Goal: Task Accomplishment & Management: Use online tool/utility

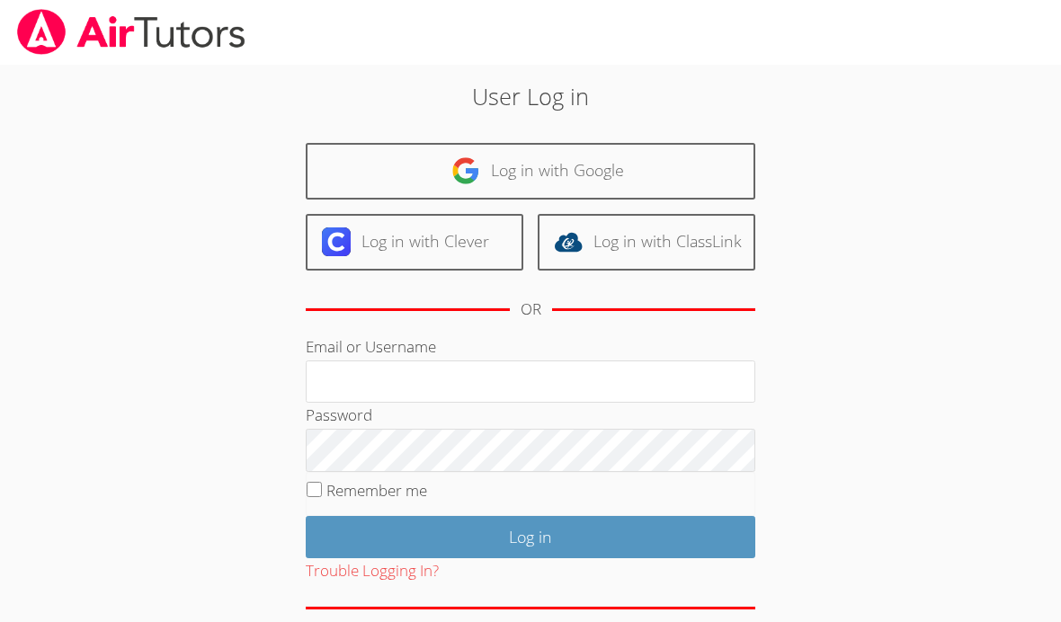
click at [641, 381] on input "Email or Username" at bounding box center [530, 381] width 449 height 43
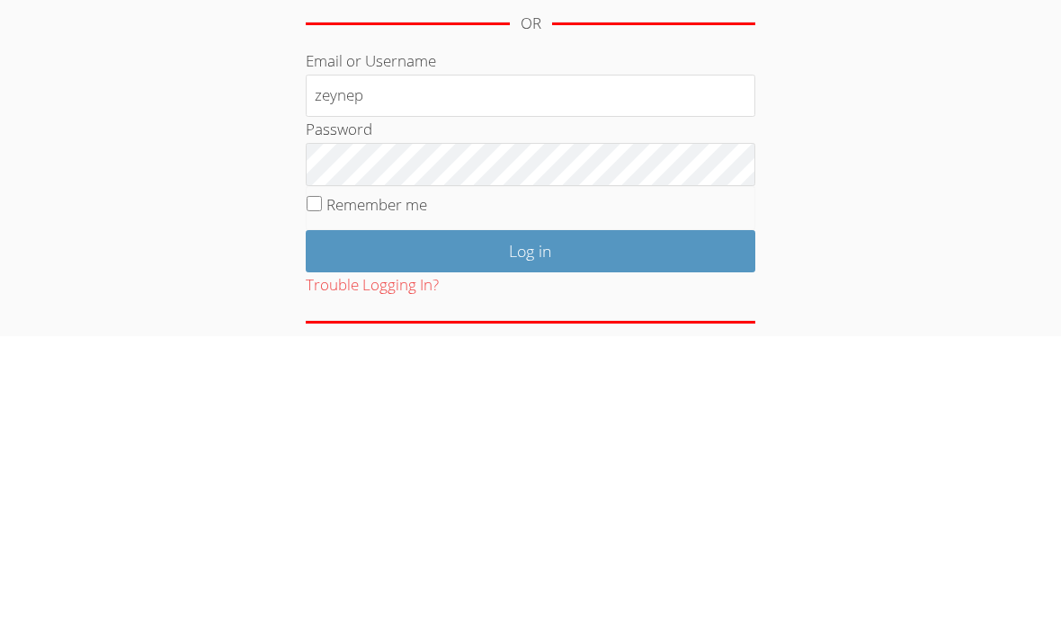
type input "zeynep"
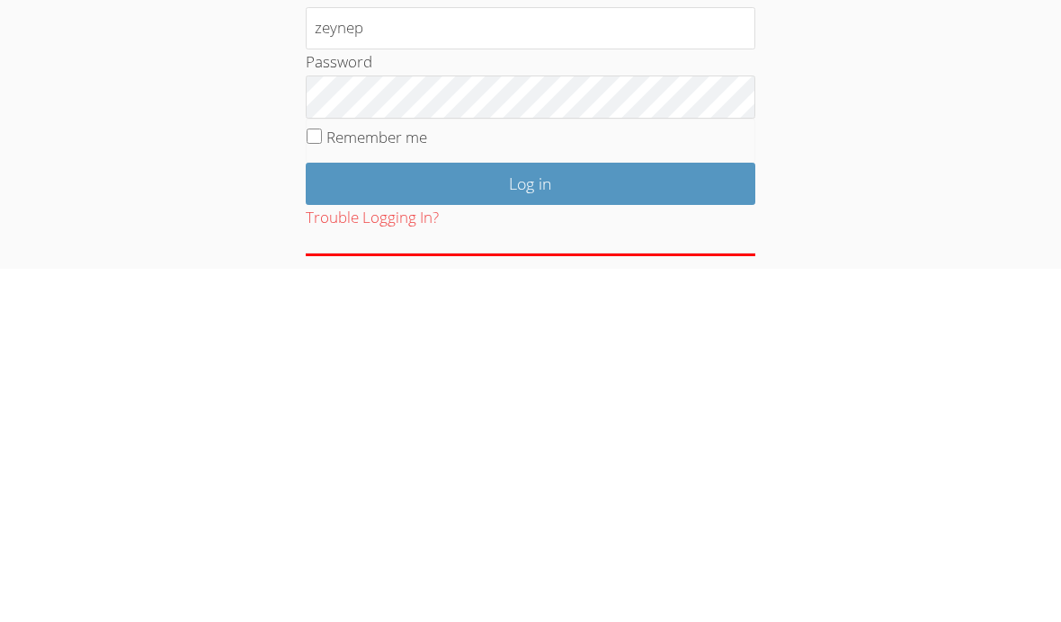
click at [722, 516] on input "Log in" at bounding box center [530, 537] width 449 height 42
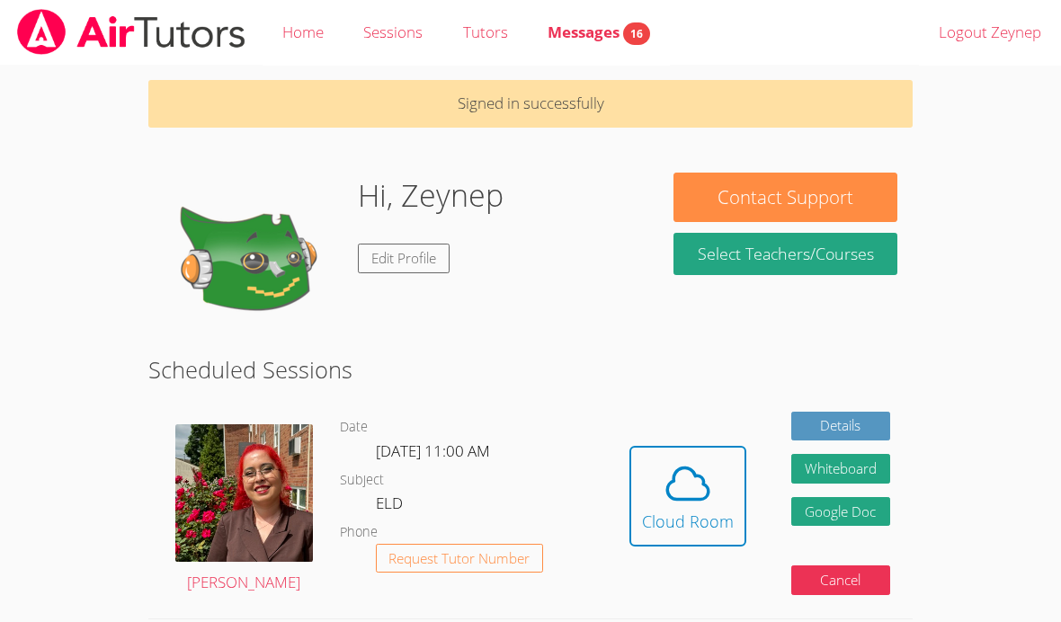
click at [700, 502] on icon at bounding box center [687, 483] width 50 height 50
click at [710, 480] on icon at bounding box center [687, 483] width 50 height 50
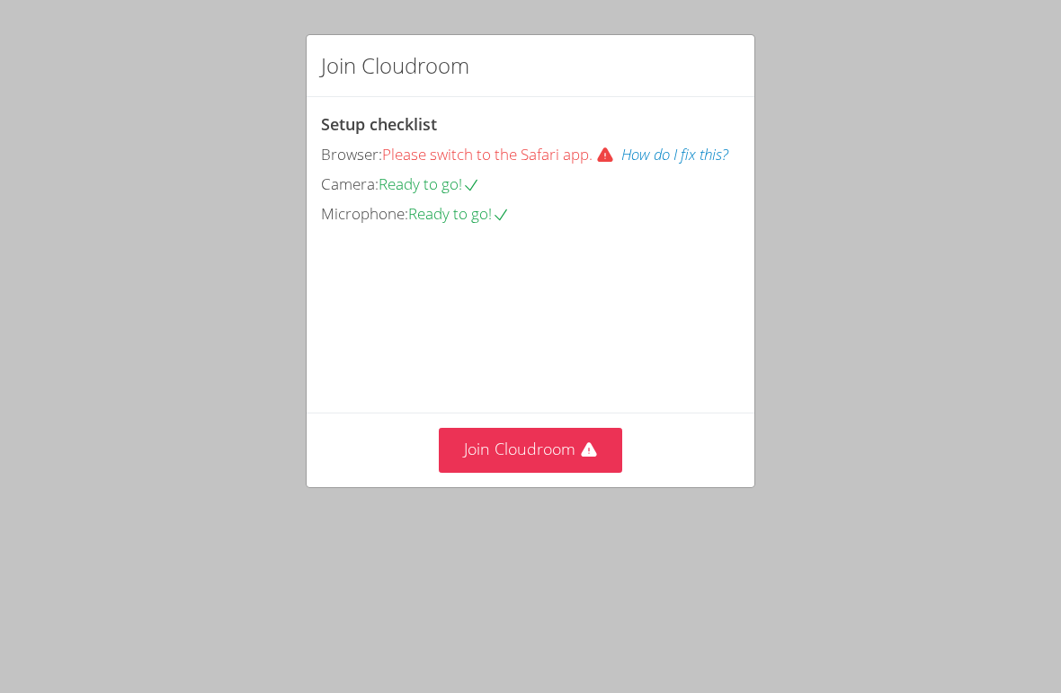
click at [599, 472] on button "Join Cloudroom" at bounding box center [531, 450] width 184 height 44
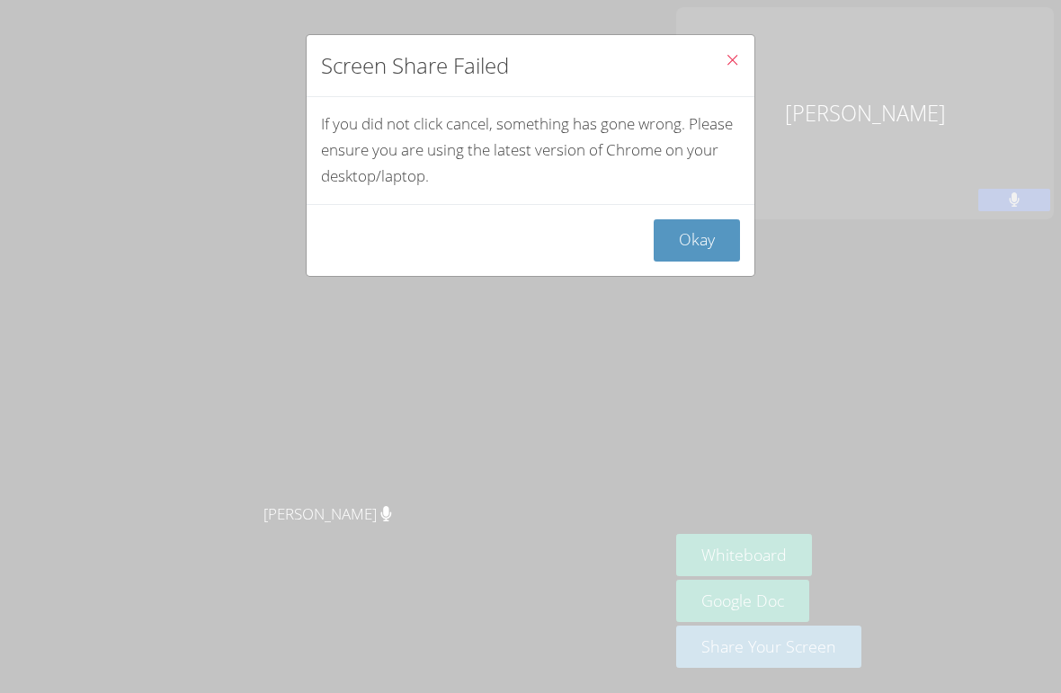
click at [680, 221] on button "Okay" at bounding box center [696, 240] width 86 height 42
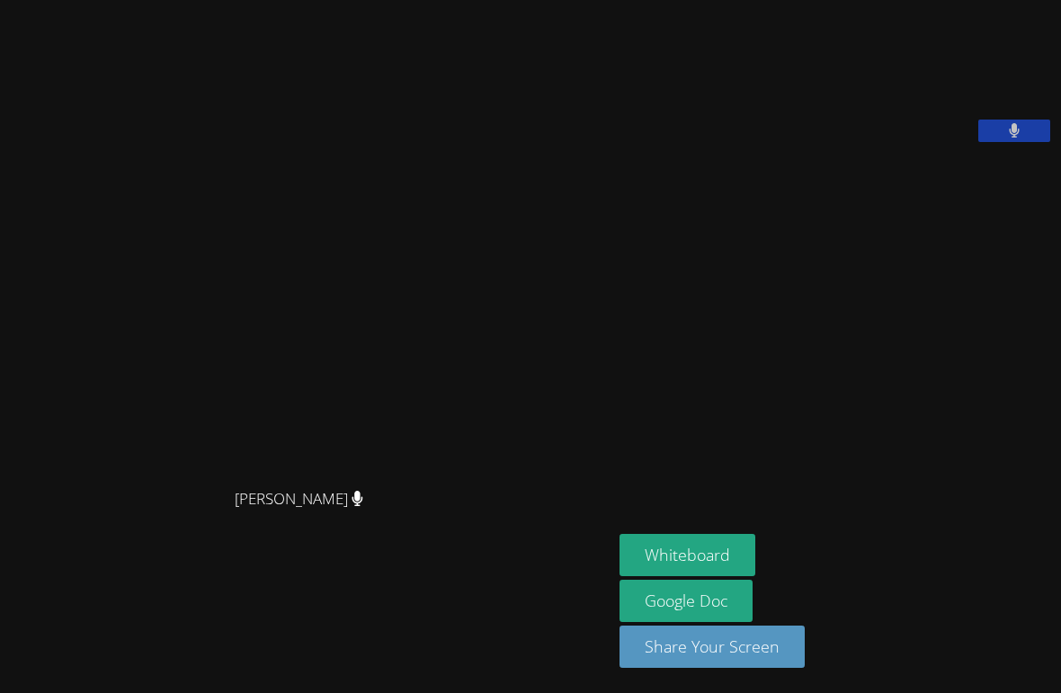
click at [734, 576] on button "Whiteboard" at bounding box center [687, 555] width 136 height 42
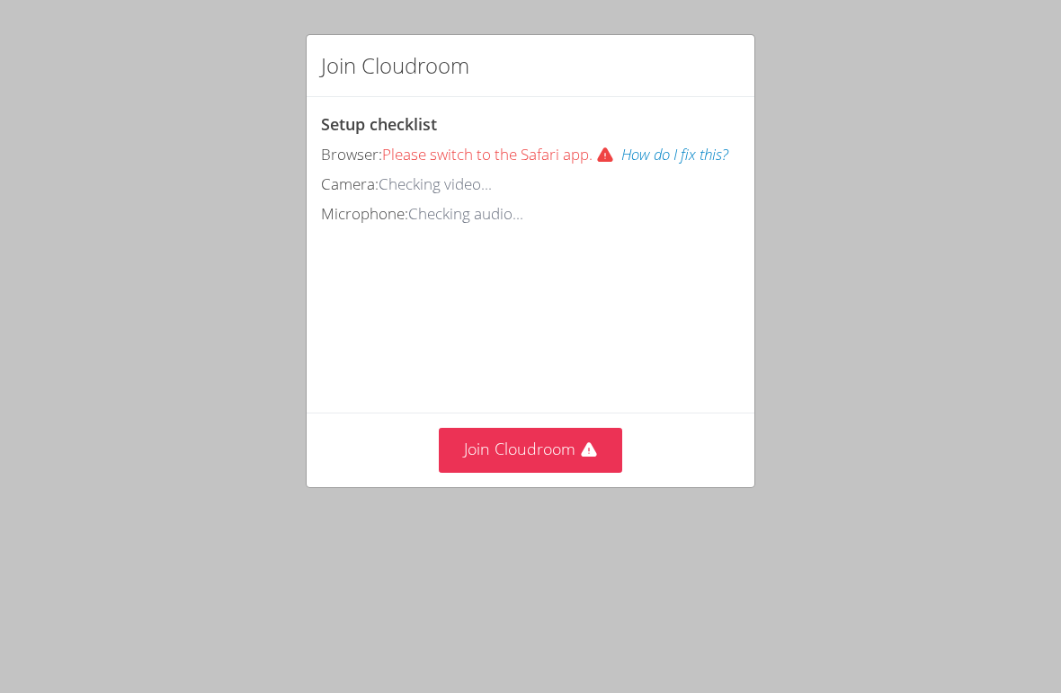
click at [552, 441] on button "Join Cloudroom" at bounding box center [531, 450] width 184 height 44
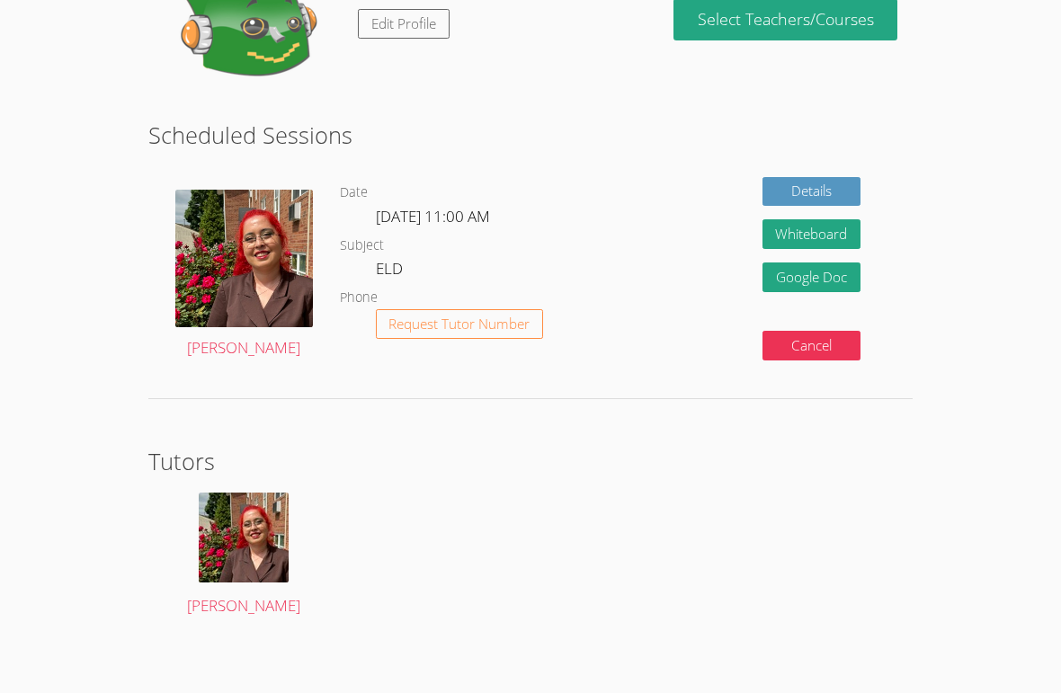
scroll to position [175, 0]
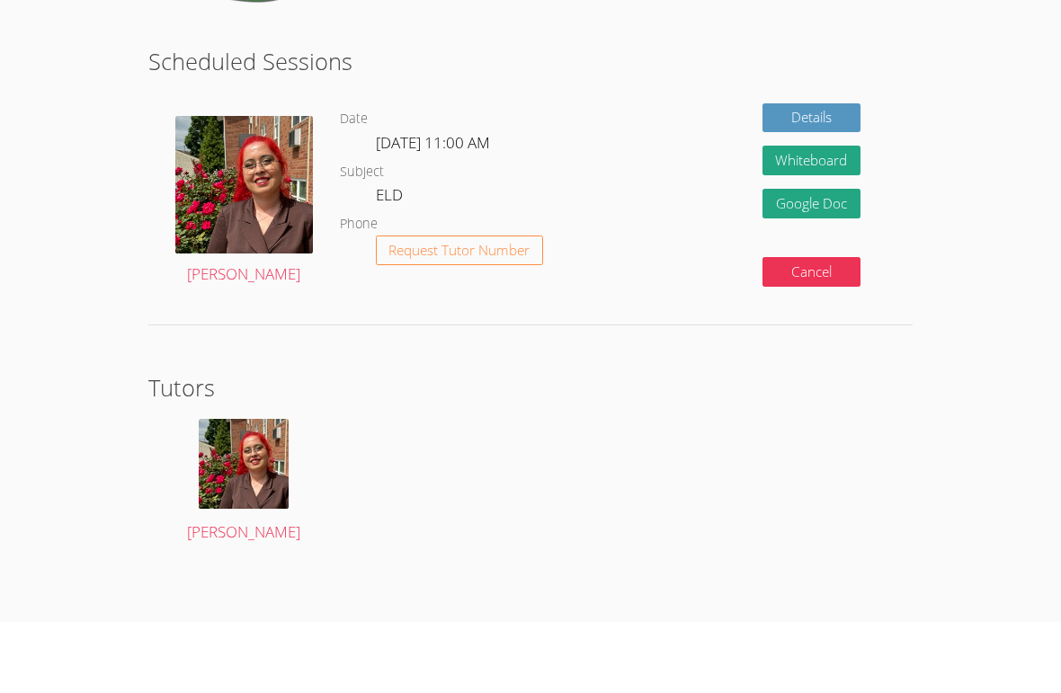
click at [1054, 297] on body "Home Sessions Tutors Messages 16 Logout Zeynep Hi, [PERSON_NAME] Edit Profile C…" at bounding box center [530, 171] width 1061 height 693
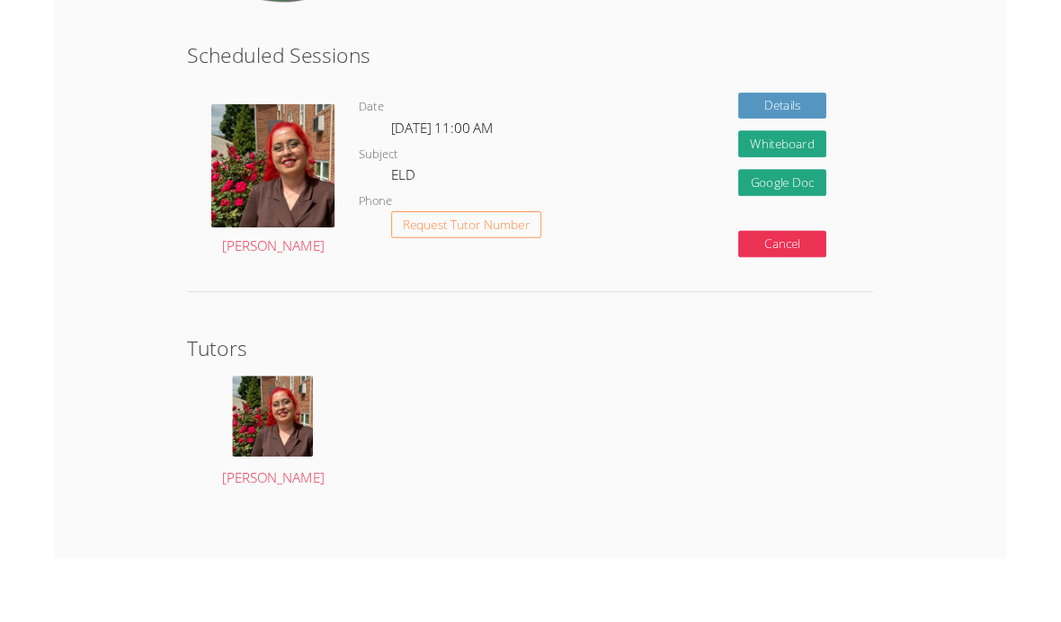
scroll to position [0, 0]
